Goal: Task Accomplishment & Management: Manage account settings

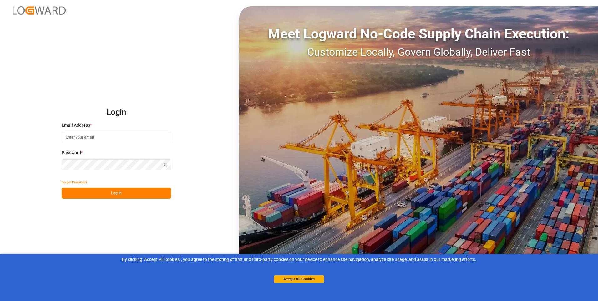
click at [88, 139] on input at bounding box center [117, 137] width 110 height 11
type input "ernesto.martinez@stepan.com"
click at [73, 182] on button "Forgot Password?" at bounding box center [75, 182] width 26 height 11
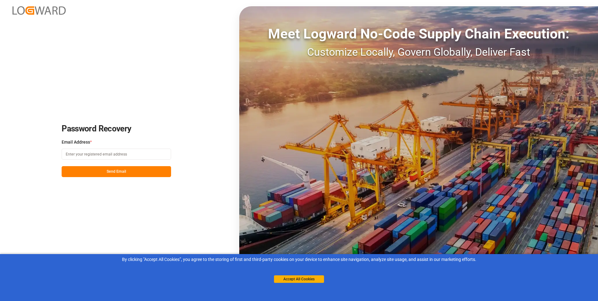
click at [106, 154] on input at bounding box center [117, 154] width 110 height 11
type input "ernesto.martinez@stepan.com"
click at [120, 172] on button "Send Email" at bounding box center [117, 171] width 110 height 11
